Goal: Task Accomplishment & Management: Use online tool/utility

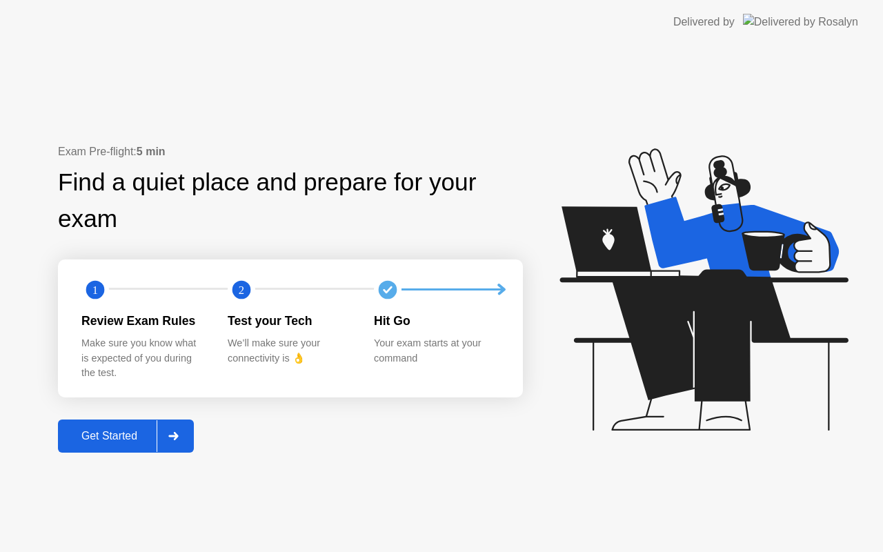
click at [130, 441] on div "Get Started" at bounding box center [109, 436] width 94 height 12
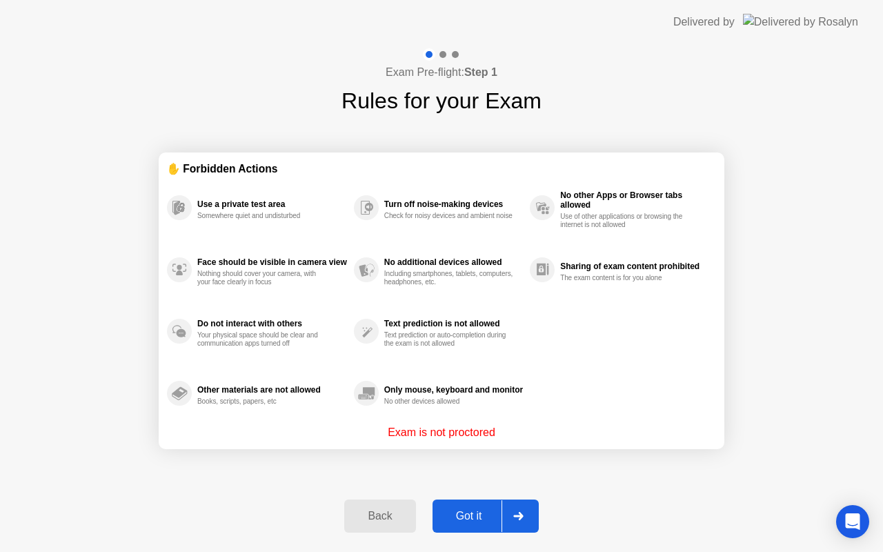
click at [472, 510] on div "Got it" at bounding box center [468, 516] width 65 height 12
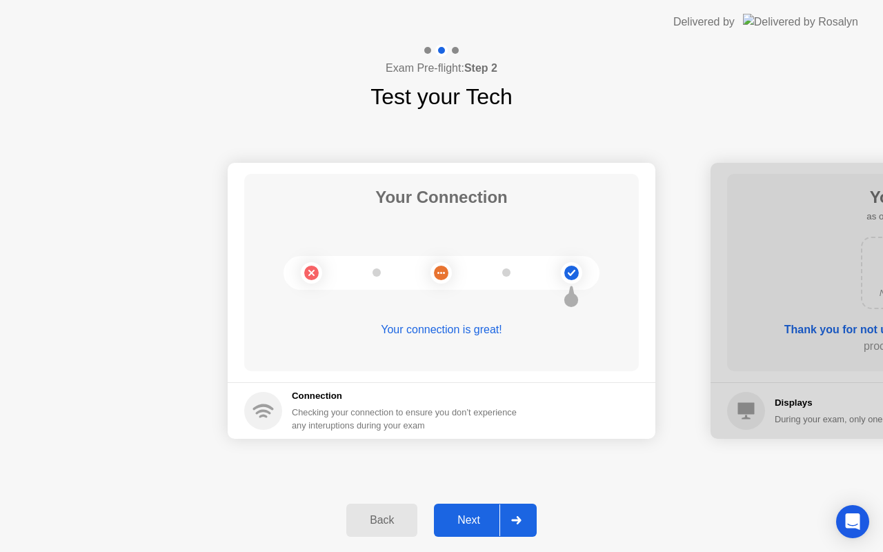
click at [452, 514] on div "Next" at bounding box center [468, 520] width 61 height 12
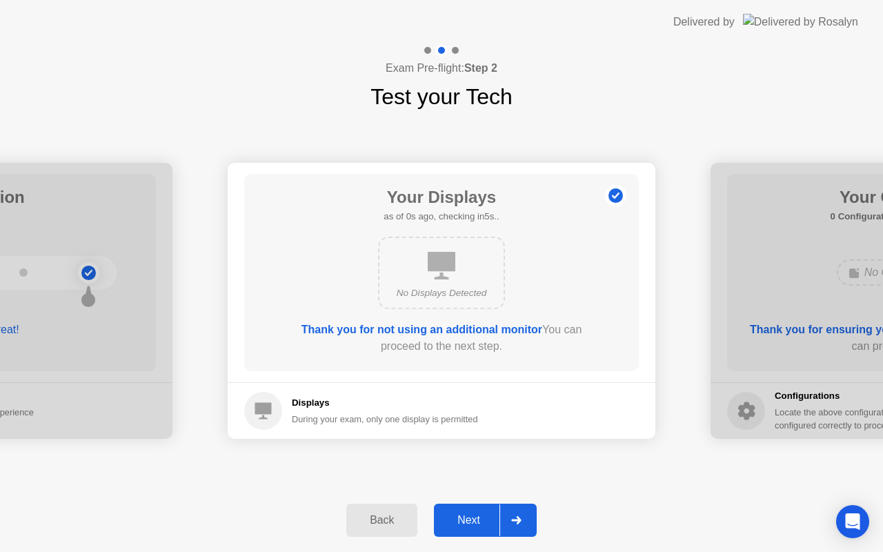
click at [453, 514] on div "Next" at bounding box center [468, 520] width 61 height 12
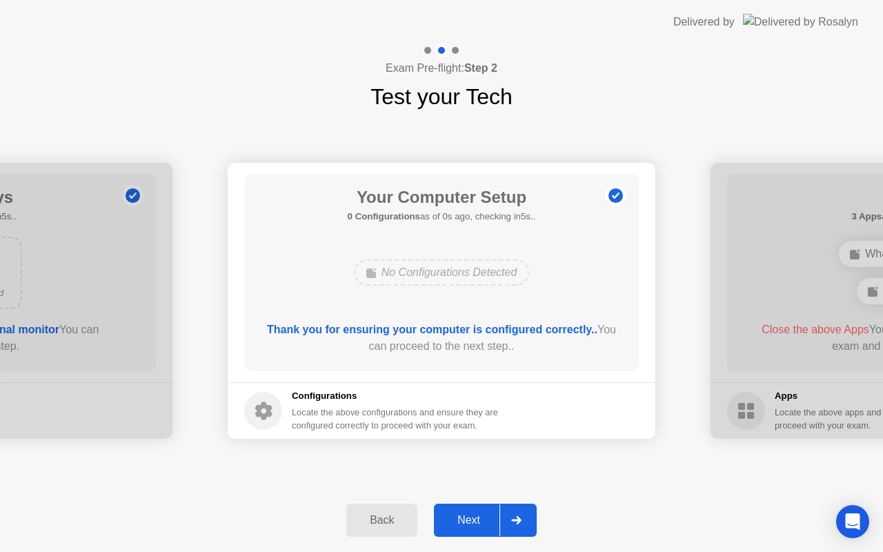
click at [454, 514] on div "Next" at bounding box center [468, 520] width 61 height 12
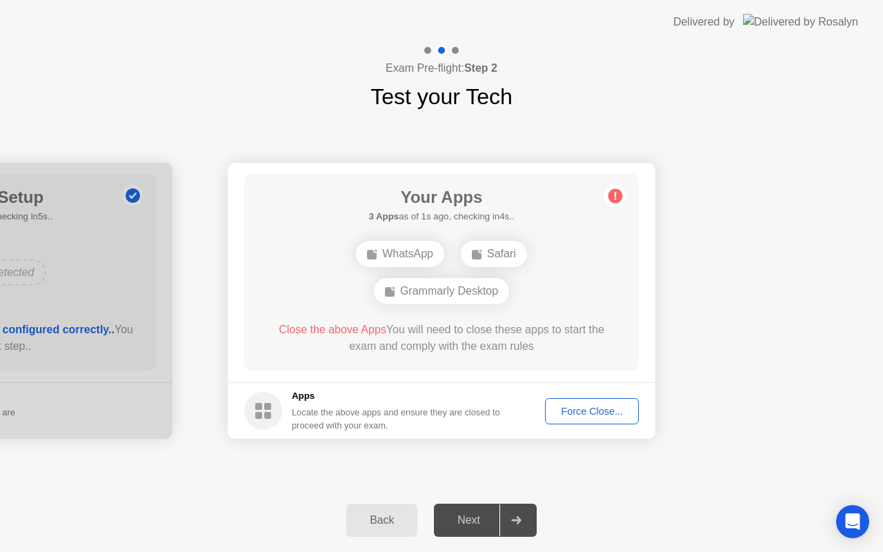
click at [569, 412] on div "Force Close..." at bounding box center [592, 410] width 84 height 11
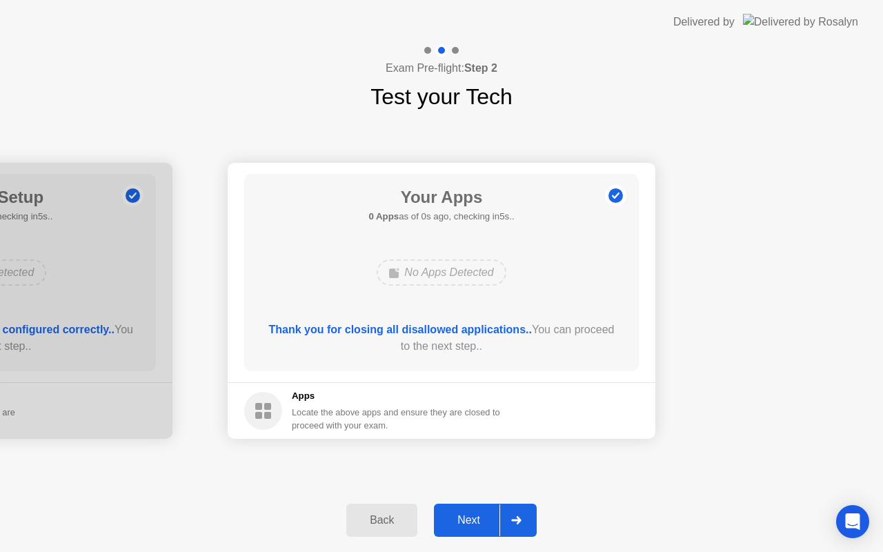
click at [467, 514] on div "Next" at bounding box center [468, 520] width 61 height 12
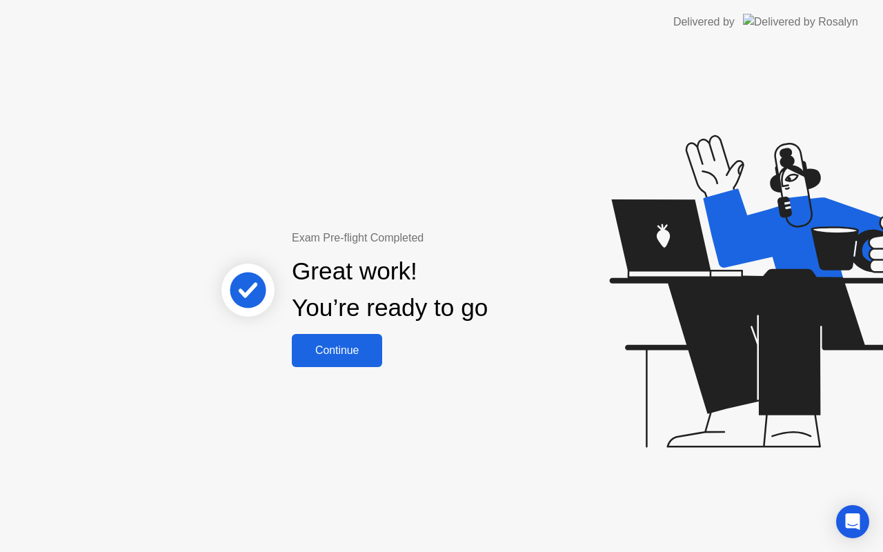
click at [365, 356] on div "Continue" at bounding box center [337, 350] width 82 height 12
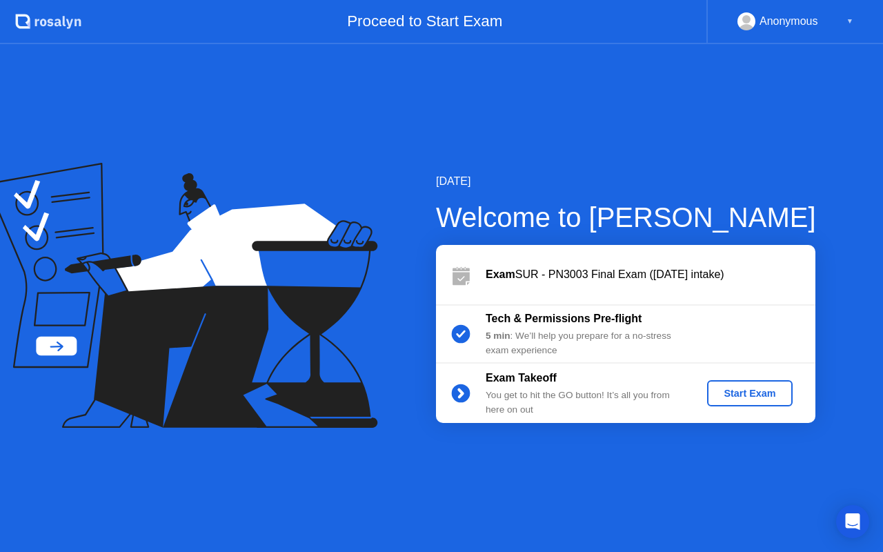
click at [738, 396] on div "Start Exam" at bounding box center [749, 392] width 74 height 11
